Goal: Task Accomplishment & Management: Complete application form

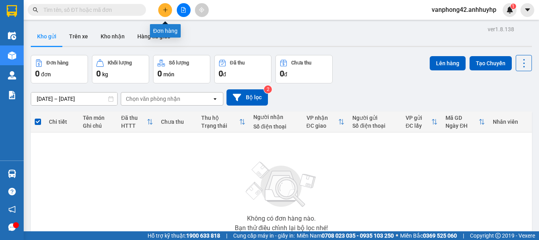
click at [163, 8] on icon "plus" at bounding box center [166, 10] width 6 height 6
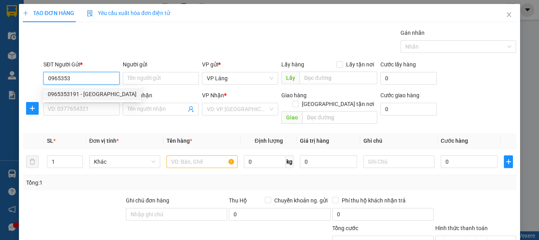
click at [92, 92] on div "0965353191 - [GEOGRAPHIC_DATA]" at bounding box center [92, 94] width 89 height 9
type input "0965353191"
type input "Phước Hiếu"
type input "0965353191"
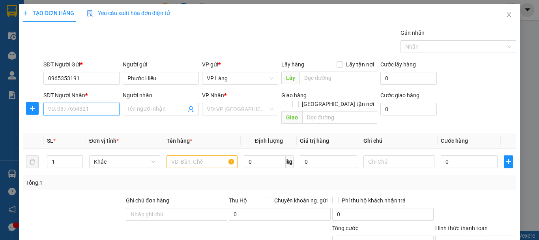
click at [85, 109] on input "SĐT Người Nhận *" at bounding box center [81, 109] width 76 height 13
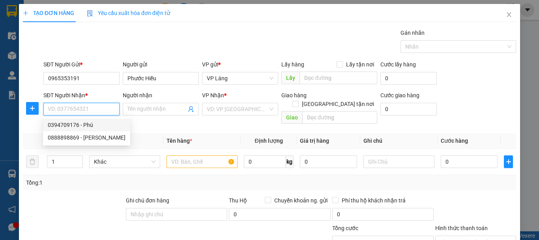
click at [85, 125] on div "0394709176 - Phú" at bounding box center [87, 124] width 78 height 9
type input "0394709176"
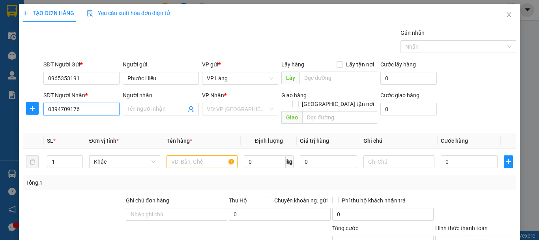
type input "Phú"
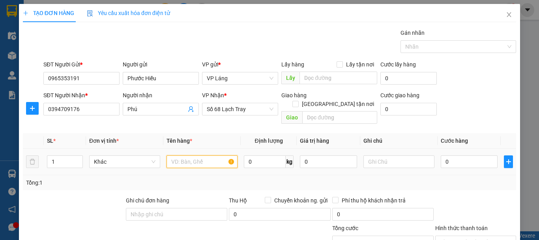
click at [193, 155] on input "text" at bounding box center [202, 161] width 71 height 13
type input "hộp"
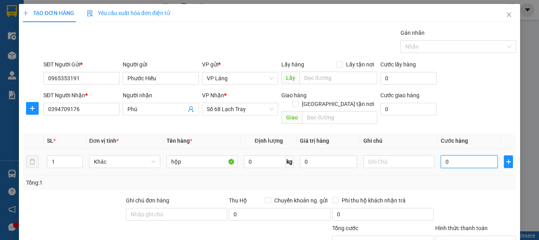
click at [464, 155] on input "0" at bounding box center [469, 161] width 57 height 13
type input "4"
type input "40"
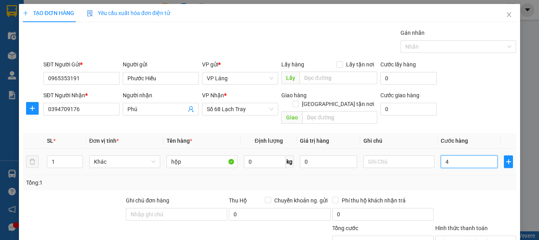
type input "40"
type input "400"
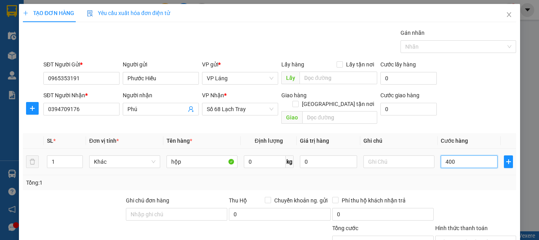
type input "4.000"
type input "40.000"
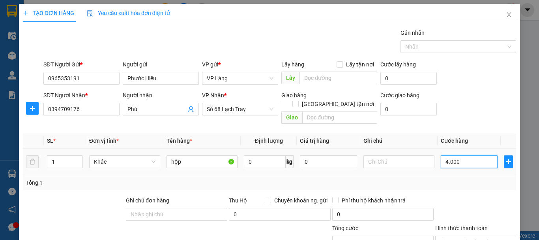
type input "40.000"
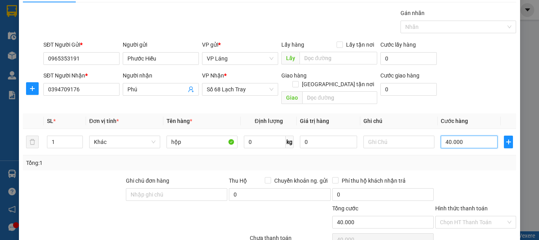
scroll to position [53, 0]
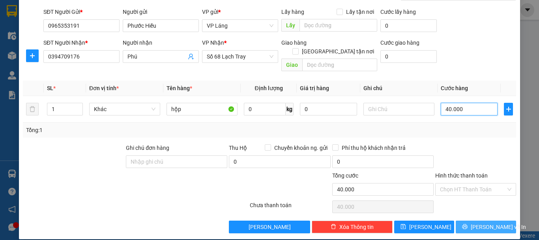
type input "40.000"
click at [471, 220] on button "[PERSON_NAME] và In" at bounding box center [486, 226] width 60 height 13
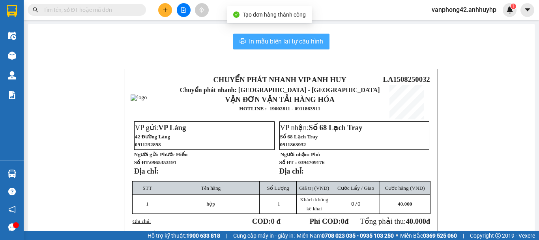
click at [270, 40] on span "In mẫu biên lai tự cấu hình" at bounding box center [286, 41] width 74 height 10
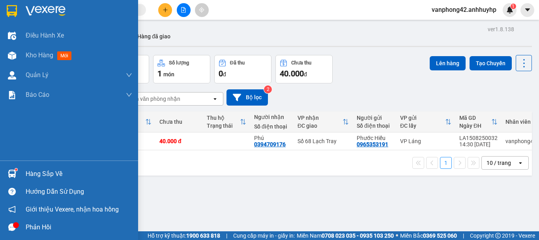
click at [13, 176] on img at bounding box center [12, 173] width 8 height 8
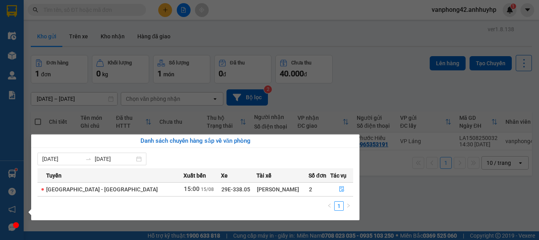
click at [385, 197] on section "Kết quả tìm kiếm ( 0 ) Bộ lọc No Data vanphong42.anhhuyhp 1 Điều hành xe Kho hà…" at bounding box center [269, 120] width 539 height 240
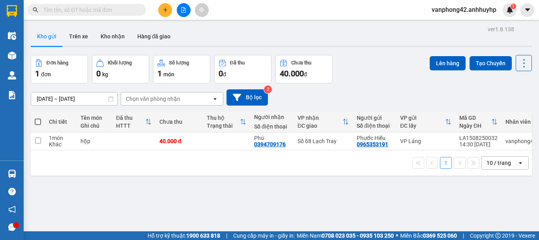
click at [86, 36] on button "Trên xe" at bounding box center [79, 36] width 32 height 19
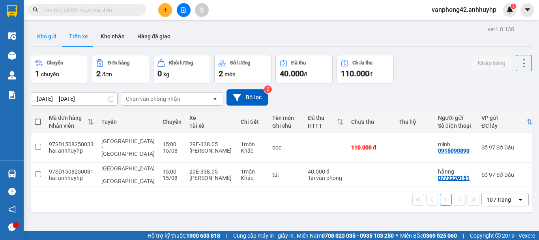
click at [50, 34] on button "Kho gửi" at bounding box center [47, 36] width 32 height 19
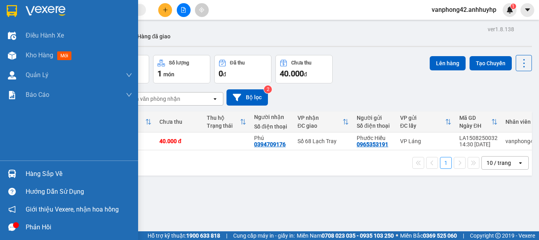
click at [17, 170] on div at bounding box center [12, 174] width 14 height 14
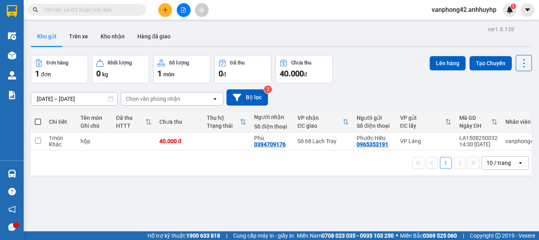
click at [383, 110] on section "Kết quả tìm kiếm ( 0 ) Bộ lọc No Data vanphong42.anhhuyhp 1 Điều hành xe Kho hà…" at bounding box center [269, 120] width 539 height 240
